Goal: Browse casually

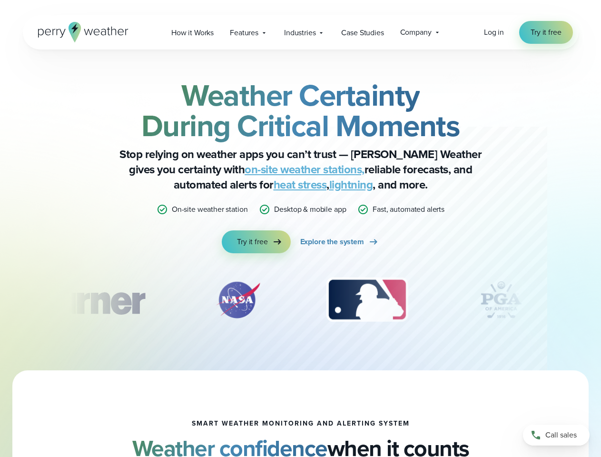
click at [300, 228] on div "Weather Certainty During Critical Moments Stop relying on weather apps you can’…" at bounding box center [300, 166] width 461 height 173
click at [300, 32] on span "Industries" at bounding box center [299, 32] width 31 height 11
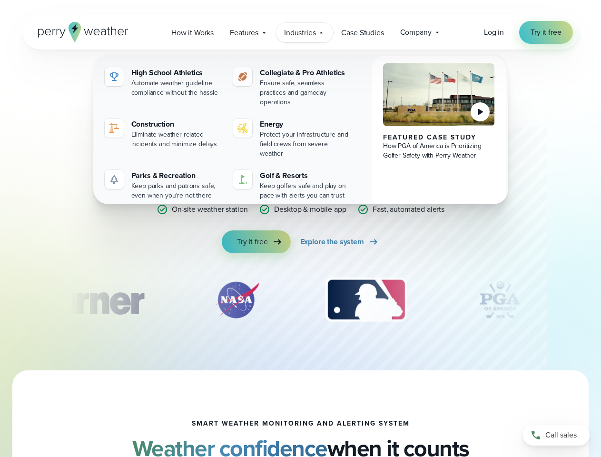
click at [301, 300] on div "slideshow" at bounding box center [300, 300] width 461 height 48
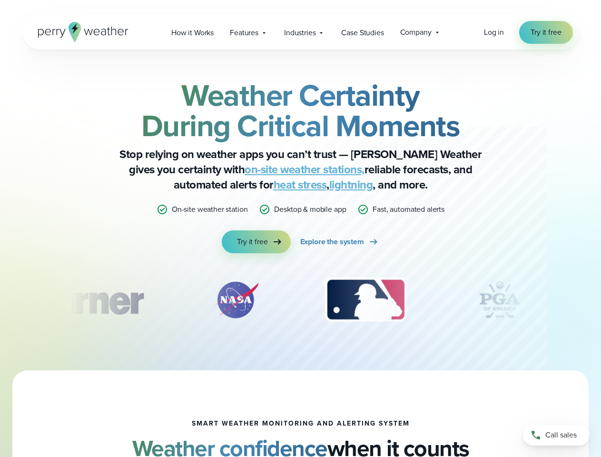
click at [0, 300] on div "Weather Certainty During Critical Moments Stop relying on weather apps you can’…" at bounding box center [300, 209] width 601 height 321
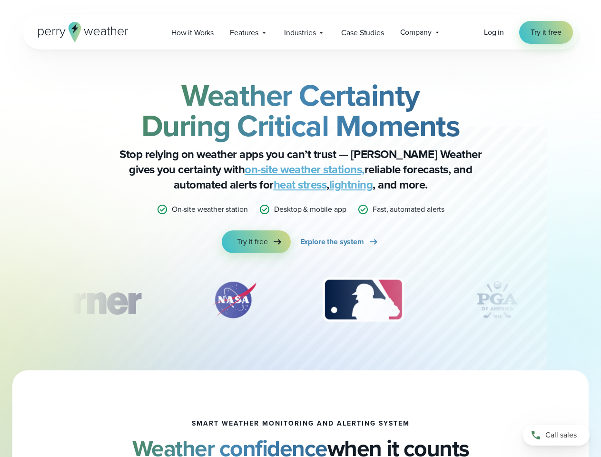
click at [0, 300] on div "Weather Certainty During Critical Moments Stop relying on weather apps you can’…" at bounding box center [300, 209] width 601 height 321
